Goal: Find specific page/section: Find specific page/section

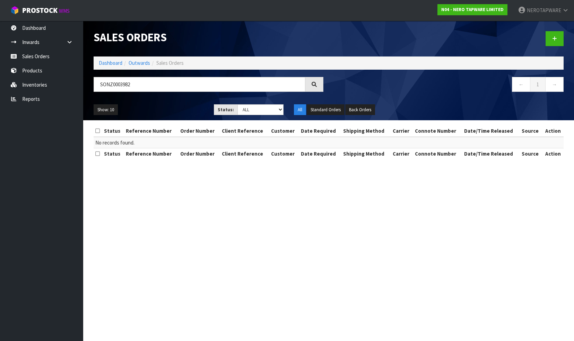
click at [136, 86] on input "SONZ0003982" at bounding box center [200, 84] width 212 height 15
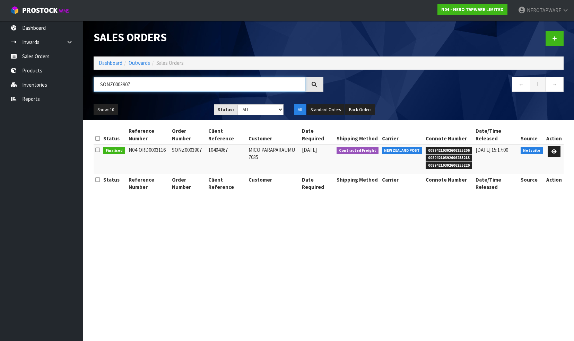
click at [135, 85] on input "SONZ0003907" at bounding box center [200, 84] width 212 height 15
paste input "11"
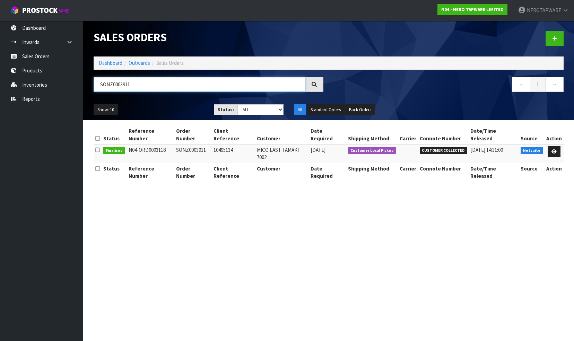
click at [142, 83] on input "SONZ0003911" at bounding box center [200, 84] width 212 height 15
paste input "2"
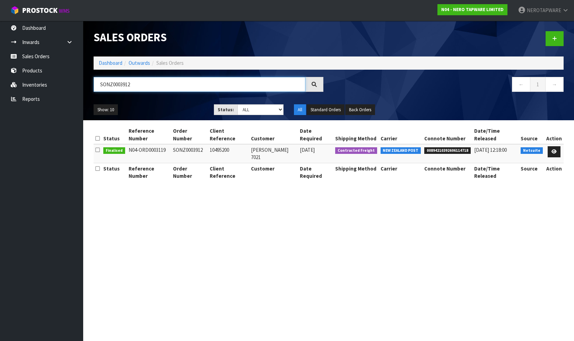
click at [143, 84] on input "SONZ0003912" at bounding box center [200, 84] width 212 height 15
paste input "3"
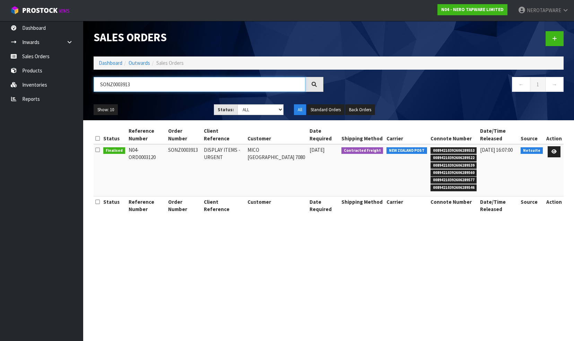
click at [139, 85] on input "SONZ0003913" at bounding box center [200, 84] width 212 height 15
paste input "4"
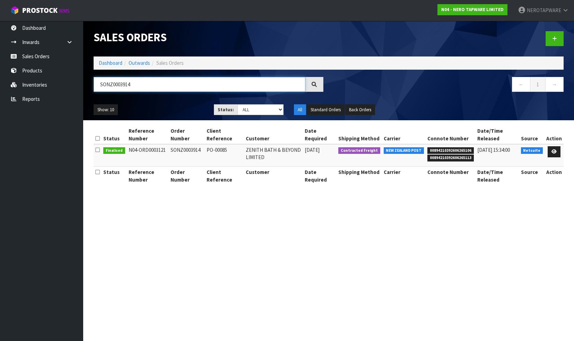
click at [144, 87] on input "SONZ0003914" at bounding box center [200, 84] width 212 height 15
paste input "7"
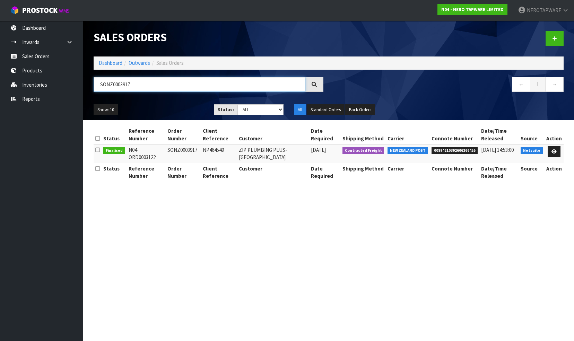
click at [135, 84] on input "SONZ0003917" at bounding box center [200, 84] width 212 height 15
paste input "9"
click at [146, 84] on input "SONZ0003919" at bounding box center [200, 84] width 212 height 15
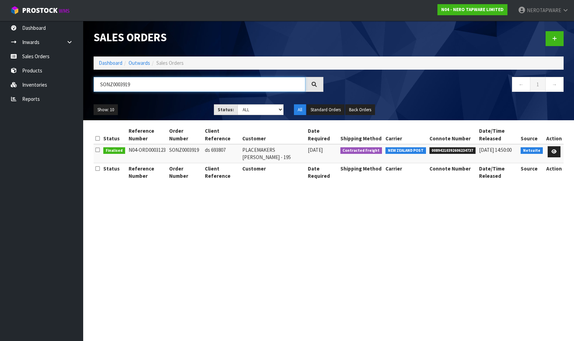
paste input "21"
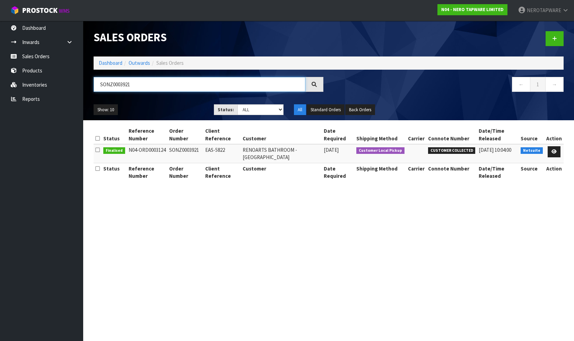
click at [137, 86] on input "SONZ0003921" at bounding box center [200, 84] width 212 height 15
paste input "7"
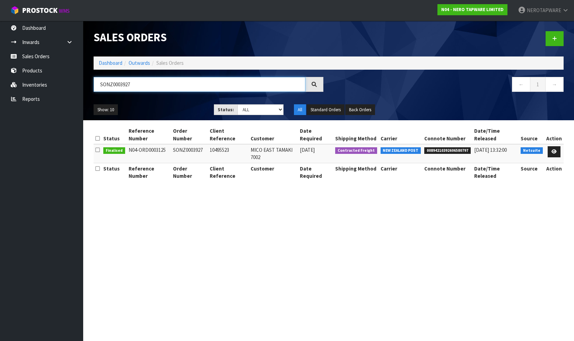
click at [141, 84] on input "SONZ0003927" at bounding box center [200, 84] width 212 height 15
paste input "815"
click at [145, 86] on input "SONZ0003815" at bounding box center [200, 84] width 212 height 15
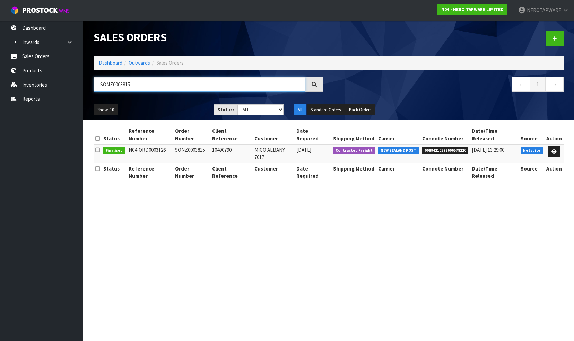
paste input "8"
click at [142, 85] on input "SONZ0003818" at bounding box center [200, 84] width 212 height 15
paste input "22"
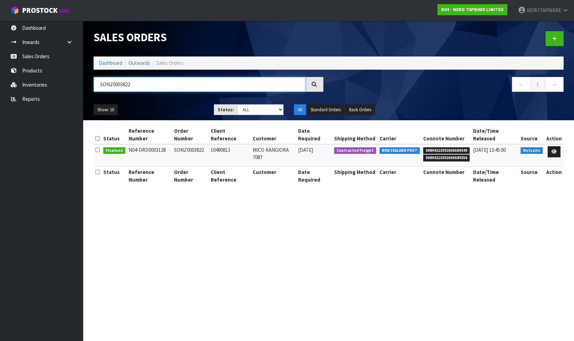
click at [140, 83] on input "SONZ0003822" at bounding box center [200, 84] width 212 height 15
paste input "928"
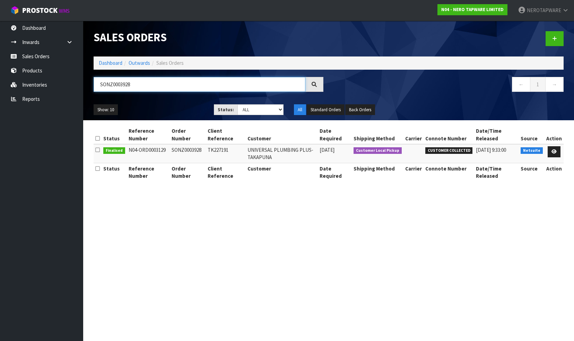
click at [140, 84] on input "SONZ0003928" at bounding box center [200, 84] width 212 height 15
paste input "9"
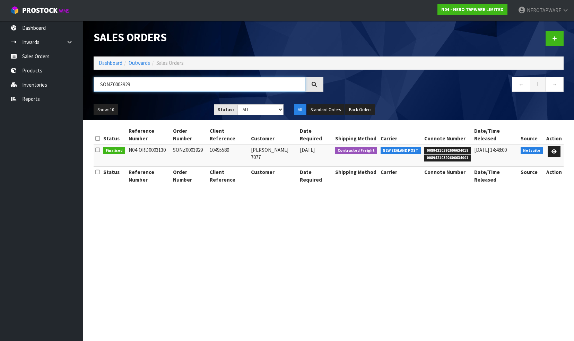
click at [135, 86] on input "SONZ0003929" at bounding box center [200, 84] width 212 height 15
paste input "31"
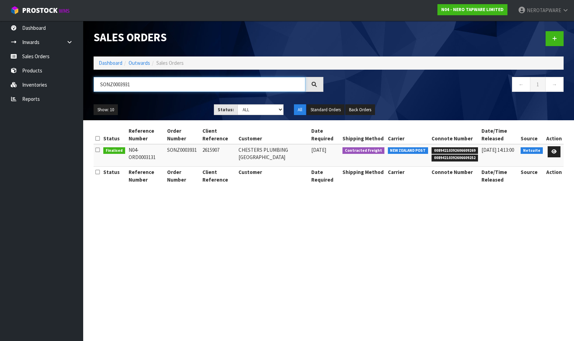
click at [138, 85] on input "SONZ0003931" at bounding box center [200, 84] width 212 height 15
paste input "2"
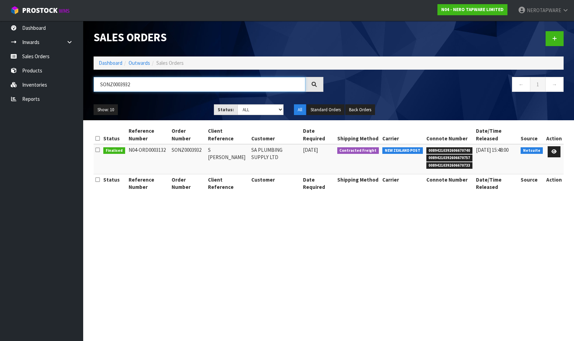
click at [145, 86] on input "SONZ0003932" at bounding box center [200, 84] width 212 height 15
paste input "3"
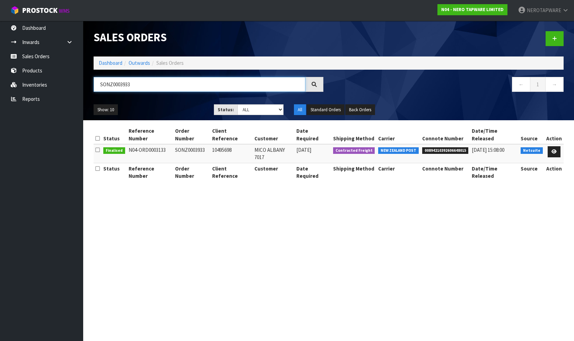
click at [134, 85] on input "SONZ0003933" at bounding box center [200, 84] width 212 height 15
paste input "5"
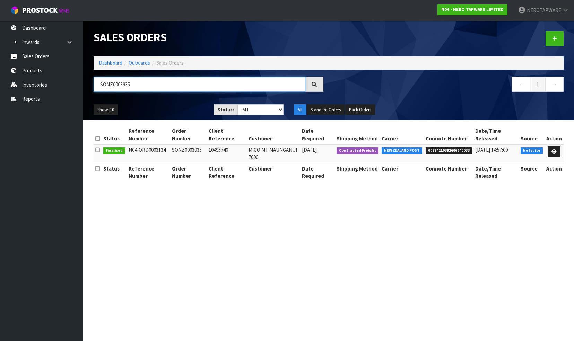
click at [144, 84] on input "SONZ0003935" at bounding box center [200, 84] width 212 height 15
paste input "6"
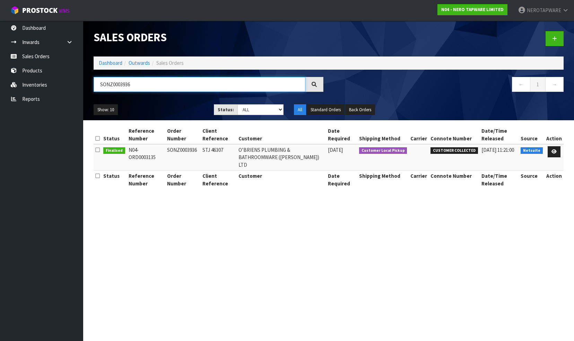
click at [136, 87] on input "SONZ0003936" at bounding box center [200, 84] width 212 height 15
paste input "7"
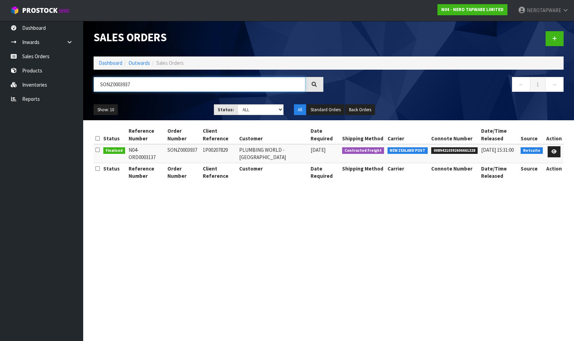
click at [141, 83] on input "SONZ0003937" at bounding box center [200, 84] width 212 height 15
paste input "8"
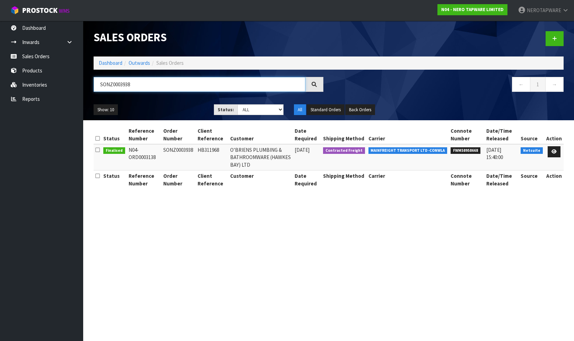
click at [139, 87] on input "SONZ0003938" at bounding box center [200, 84] width 212 height 15
paste input "40"
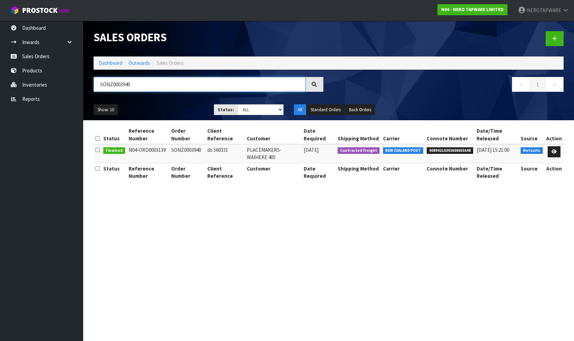
click at [143, 86] on input "SONZ0003940" at bounding box center [200, 84] width 212 height 15
paste input "1"
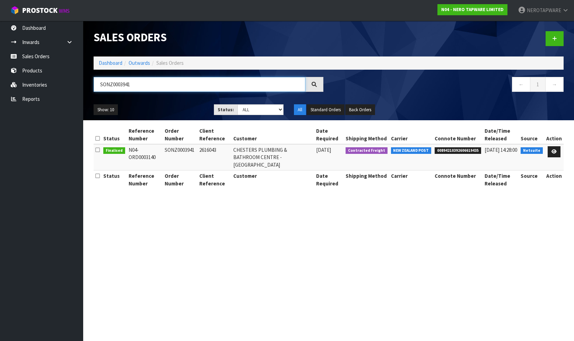
click at [151, 87] on input "SONZ0003941" at bounding box center [200, 84] width 212 height 15
paste input "2"
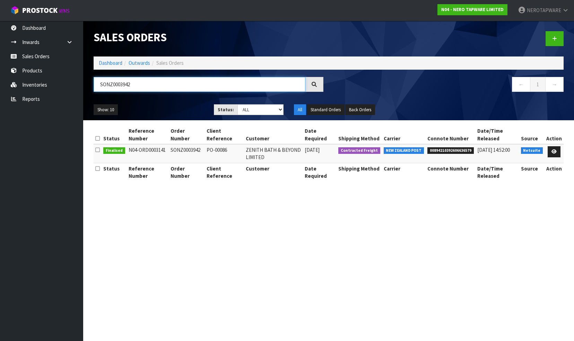
click at [140, 87] on input "SONZ0003942" at bounding box center [200, 84] width 212 height 15
paste input "4"
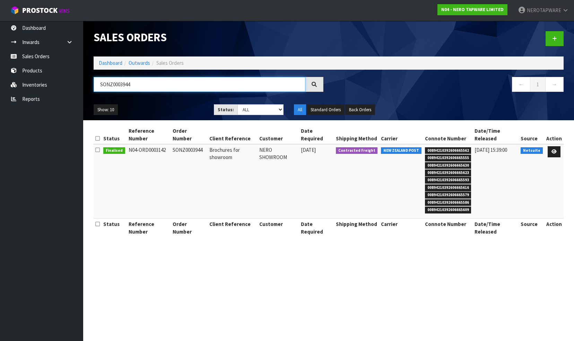
click at [138, 89] on input "SONZ0003944" at bounding box center [200, 84] width 212 height 15
paste input "5"
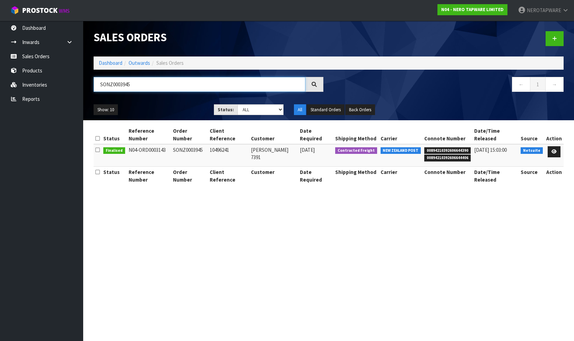
click at [145, 89] on input "SONZ0003945" at bounding box center [200, 84] width 212 height 15
paste input "7"
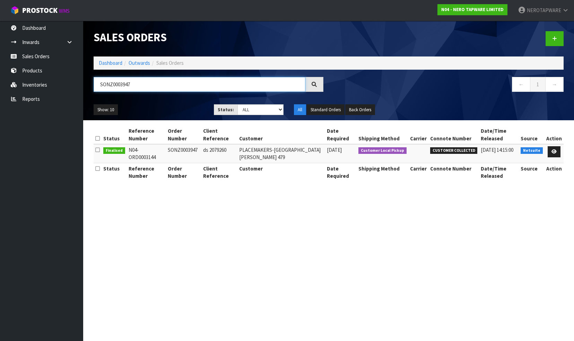
click at [148, 85] on input "SONZ0003947" at bounding box center [200, 84] width 212 height 15
paste input "8"
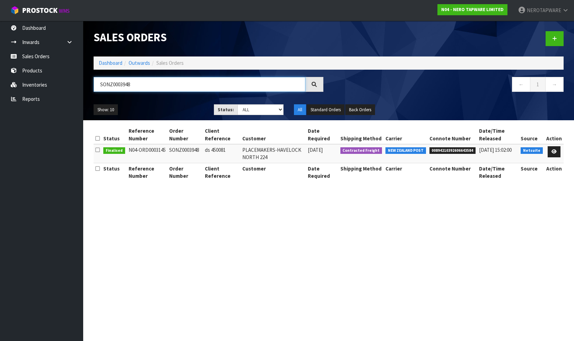
click at [149, 81] on input "SONZ0003948" at bounding box center [200, 84] width 212 height 15
paste input "9"
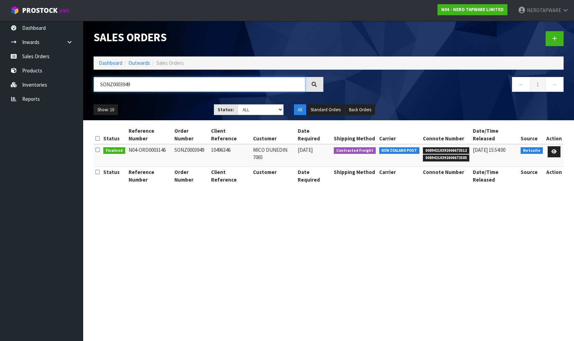
click at [136, 87] on input "SONZ0003949" at bounding box center [200, 84] width 212 height 15
paste input "50"
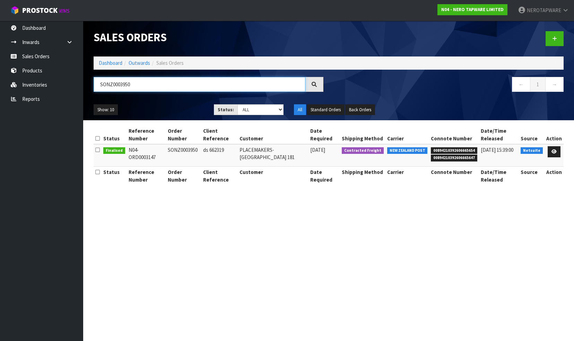
click at [143, 83] on input "SONZ0003950" at bounding box center [200, 84] width 212 height 15
paste input "1"
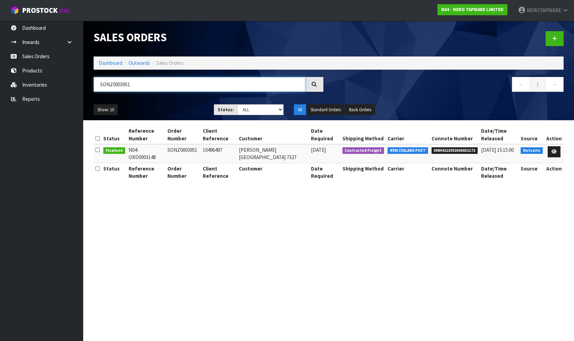
click at [146, 89] on input "SONZ0003951" at bounding box center [200, 84] width 212 height 15
paste input "2"
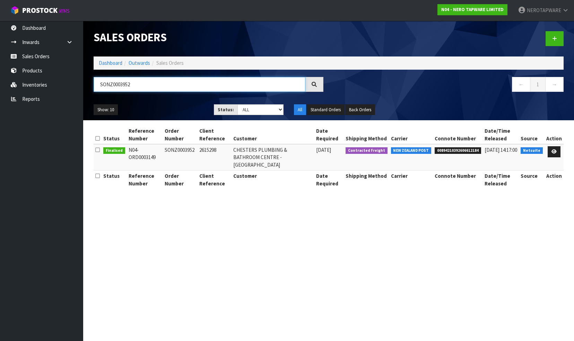
click at [143, 86] on input "SONZ0003952" at bounding box center [200, 84] width 212 height 15
paste input "5"
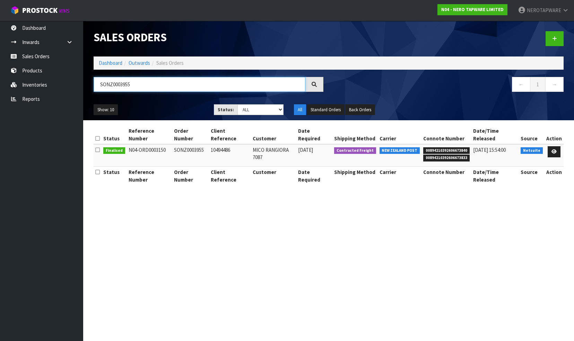
click at [141, 83] on input "SONZ0003955" at bounding box center [200, 84] width 212 height 15
paste input "26"
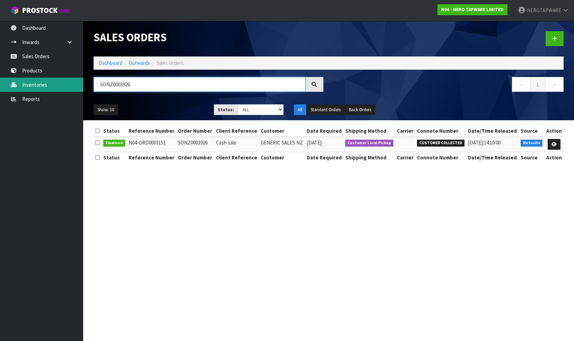
type input "SONZ0003926"
